Goal: Obtain resource: Download file/media

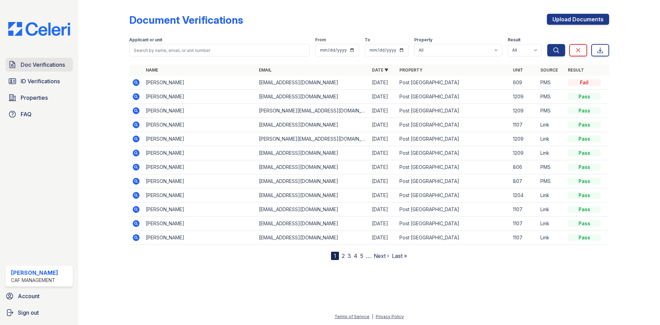
click at [32, 62] on span "Doc Verifications" at bounding box center [43, 64] width 44 height 8
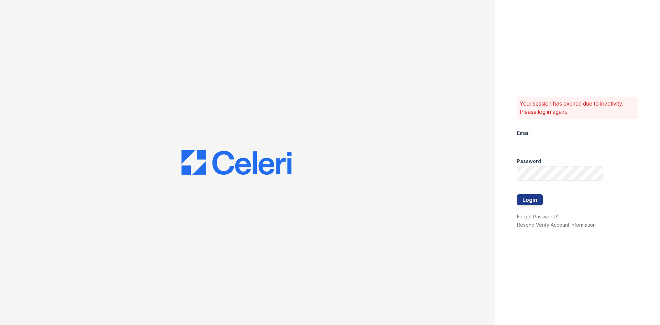
type input "postoak2@cafmanagement.com"
click at [527, 199] on button "Login" at bounding box center [530, 199] width 26 height 11
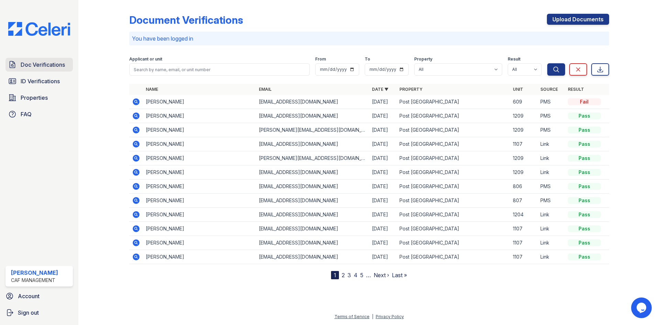
click at [41, 65] on span "Doc Verifications" at bounding box center [43, 64] width 44 height 8
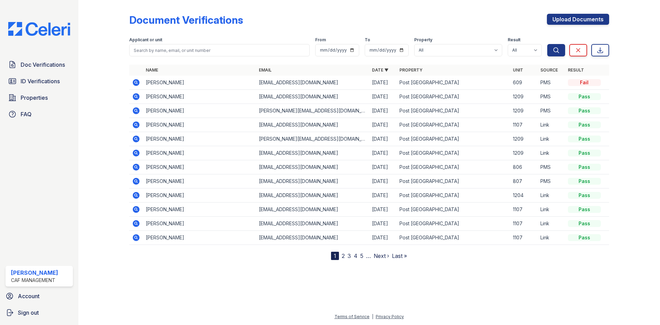
click at [137, 112] on icon at bounding box center [136, 111] width 8 height 8
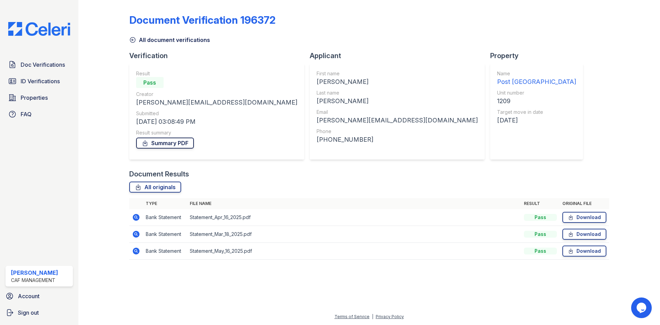
click at [187, 143] on link "Summary PDF" at bounding box center [165, 142] width 58 height 11
click at [51, 62] on span "Doc Verifications" at bounding box center [43, 64] width 44 height 8
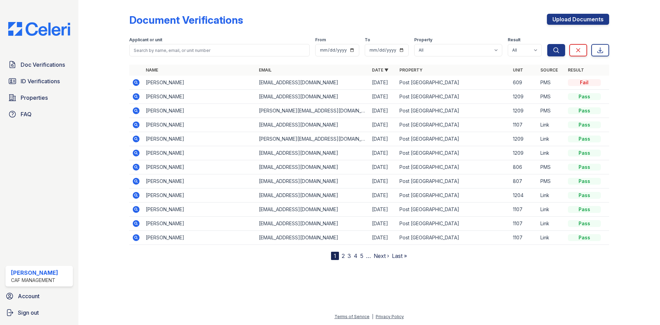
click at [136, 97] on icon at bounding box center [136, 96] width 2 height 2
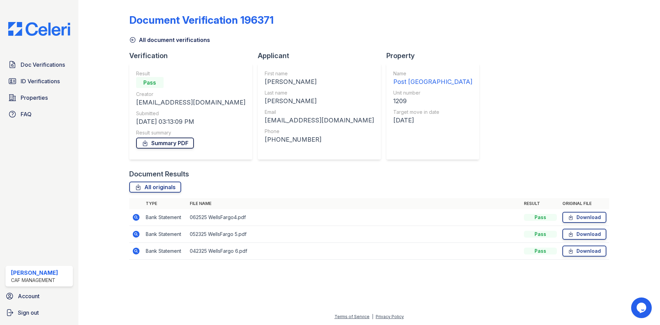
click at [171, 146] on link "Summary PDF" at bounding box center [165, 142] width 58 height 11
click at [46, 59] on link "Doc Verifications" at bounding box center [38, 65] width 67 height 14
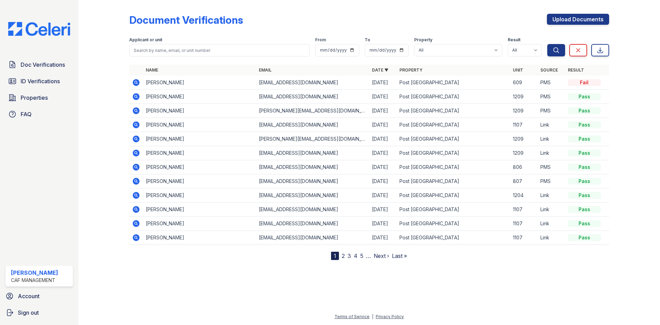
click at [136, 139] on icon at bounding box center [136, 138] width 2 height 2
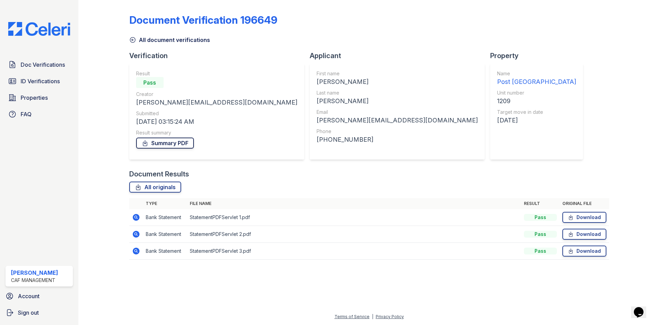
click at [159, 142] on link "Summary PDF" at bounding box center [165, 142] width 58 height 11
drag, startPoint x: 49, startPoint y: 64, endPoint x: 65, endPoint y: 72, distance: 17.4
click at [49, 64] on span "Doc Verifications" at bounding box center [43, 64] width 44 height 8
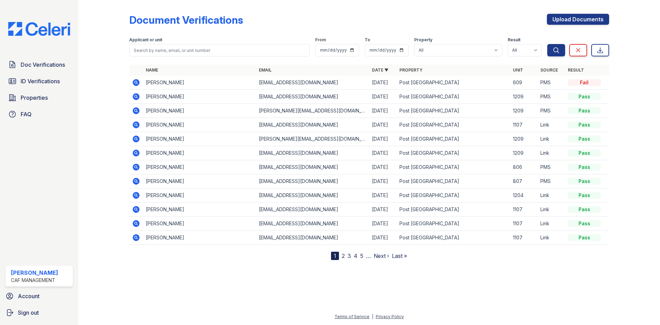
click at [134, 153] on icon at bounding box center [136, 152] width 7 height 7
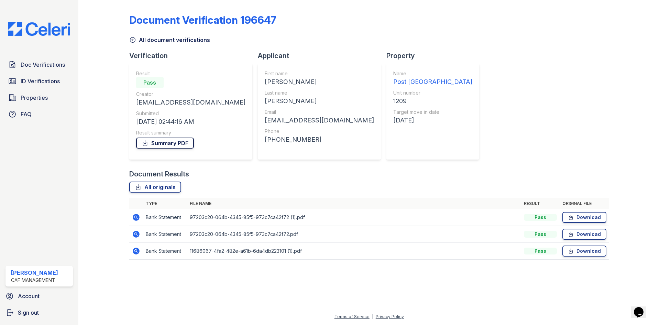
click at [152, 141] on link "Summary PDF" at bounding box center [165, 142] width 58 height 11
click at [46, 69] on link "Doc Verifications" at bounding box center [38, 65] width 67 height 14
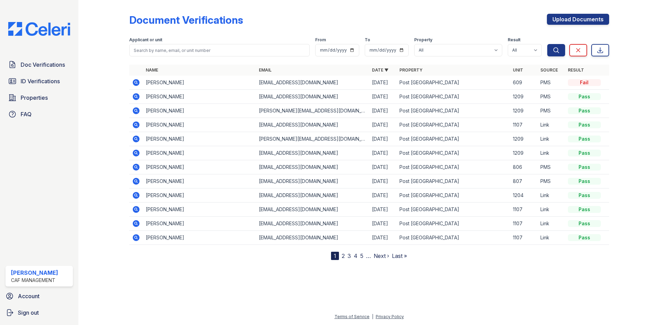
click at [135, 96] on icon at bounding box center [136, 96] width 2 height 2
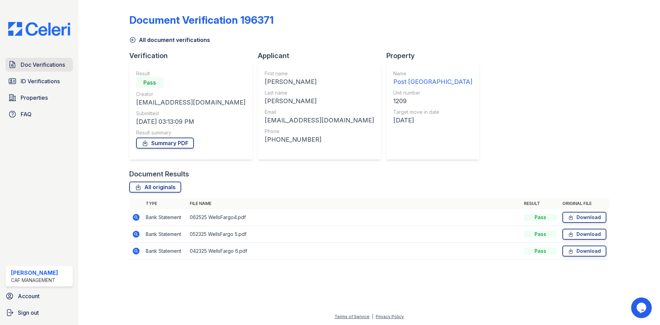
click at [49, 68] on span "Doc Verifications" at bounding box center [43, 64] width 44 height 8
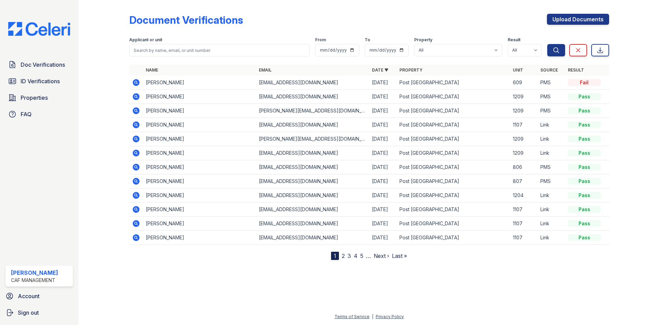
click at [136, 152] on icon at bounding box center [136, 153] width 2 height 2
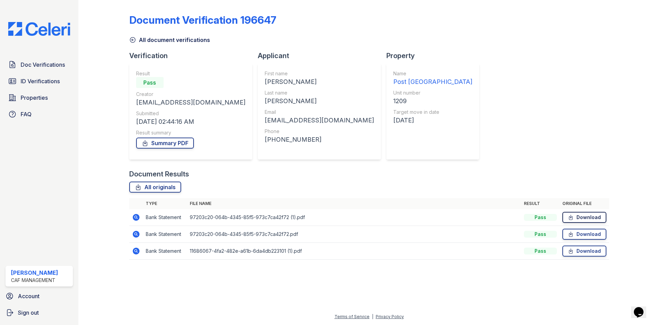
click at [590, 215] on link "Download" at bounding box center [584, 217] width 44 height 11
click at [591, 234] on link "Download" at bounding box center [584, 234] width 44 height 11
click at [590, 248] on link "Download" at bounding box center [584, 250] width 44 height 11
click at [40, 70] on link "Doc Verifications" at bounding box center [38, 65] width 67 height 14
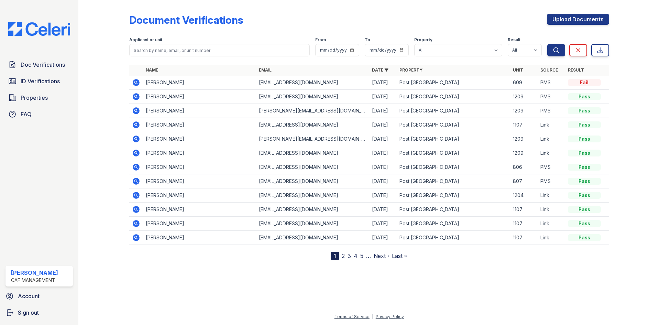
click at [137, 100] on icon at bounding box center [136, 96] width 7 height 7
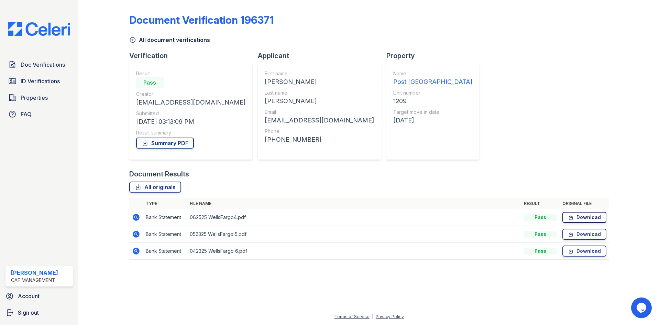
click at [581, 215] on link "Download" at bounding box center [584, 217] width 44 height 11
click at [586, 231] on link "Download" at bounding box center [584, 234] width 44 height 11
click at [586, 247] on link "Download" at bounding box center [584, 250] width 44 height 11
click at [48, 69] on link "Doc Verifications" at bounding box center [38, 65] width 67 height 14
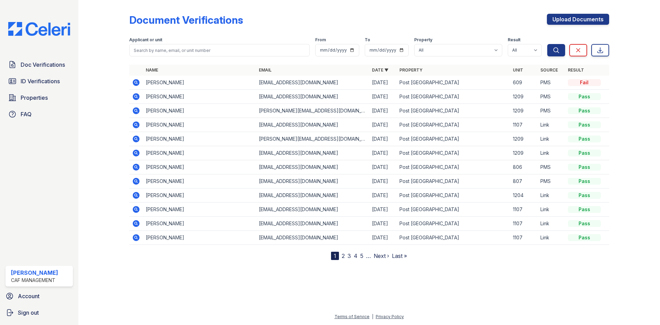
click at [136, 111] on icon at bounding box center [136, 111] width 8 height 8
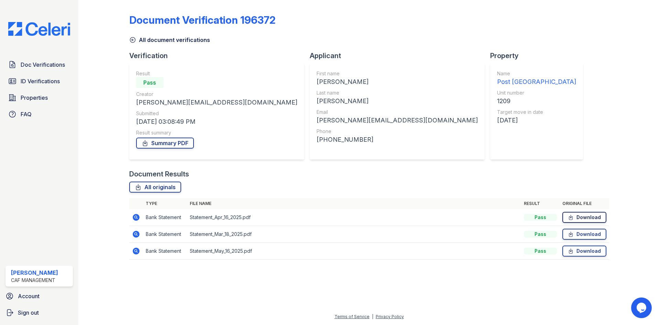
click at [579, 217] on link "Download" at bounding box center [584, 217] width 44 height 11
drag, startPoint x: 586, startPoint y: 235, endPoint x: 585, endPoint y: 243, distance: 8.3
click at [586, 235] on link "Download" at bounding box center [584, 234] width 44 height 11
click at [587, 249] on link "Download" at bounding box center [584, 250] width 44 height 11
click at [47, 64] on span "Doc Verifications" at bounding box center [43, 64] width 44 height 8
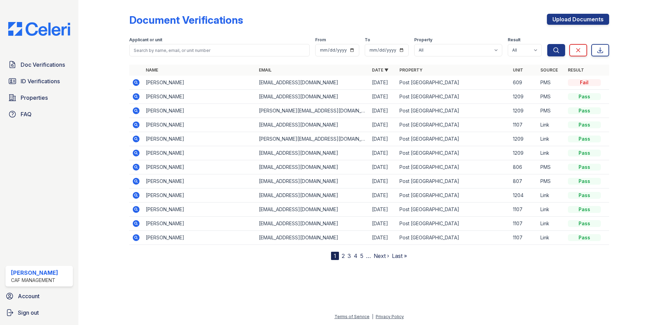
click at [138, 137] on icon at bounding box center [136, 138] width 7 height 7
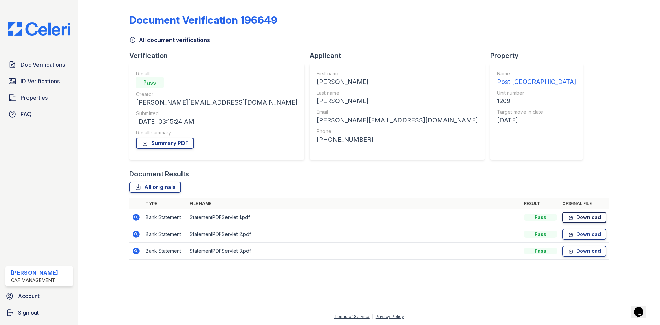
click at [587, 220] on link "Download" at bounding box center [584, 217] width 44 height 11
click at [585, 231] on link "Download" at bounding box center [584, 234] width 44 height 11
click at [588, 250] on link "Download" at bounding box center [584, 250] width 44 height 11
click at [41, 66] on span "Doc Verifications" at bounding box center [43, 64] width 44 height 8
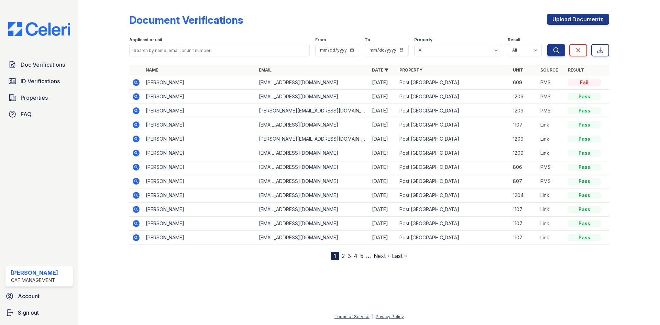
click at [138, 154] on icon at bounding box center [136, 152] width 7 height 7
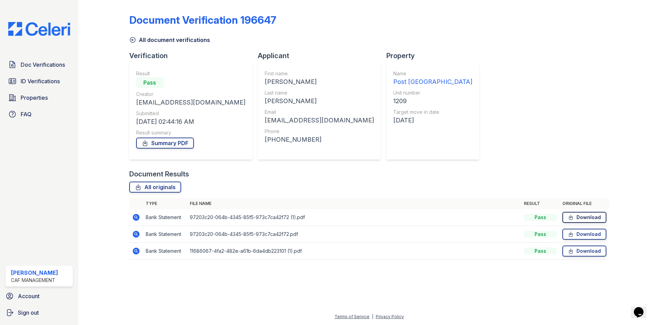
click at [583, 215] on link "Download" at bounding box center [584, 217] width 44 height 11
click at [587, 232] on link "Download" at bounding box center [584, 234] width 44 height 11
click at [593, 248] on link "Download" at bounding box center [584, 250] width 44 height 11
click at [35, 65] on span "Doc Verifications" at bounding box center [43, 64] width 44 height 8
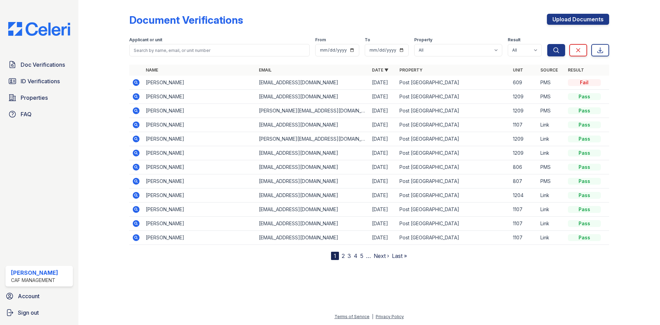
click at [138, 112] on icon at bounding box center [136, 110] width 7 height 7
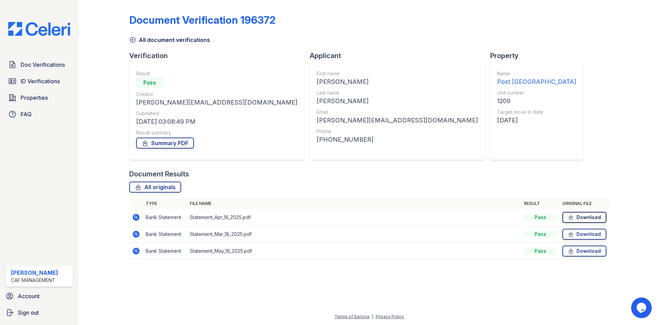
click at [579, 218] on link "Download" at bounding box center [584, 217] width 44 height 11
